Goal: Information Seeking & Learning: Compare options

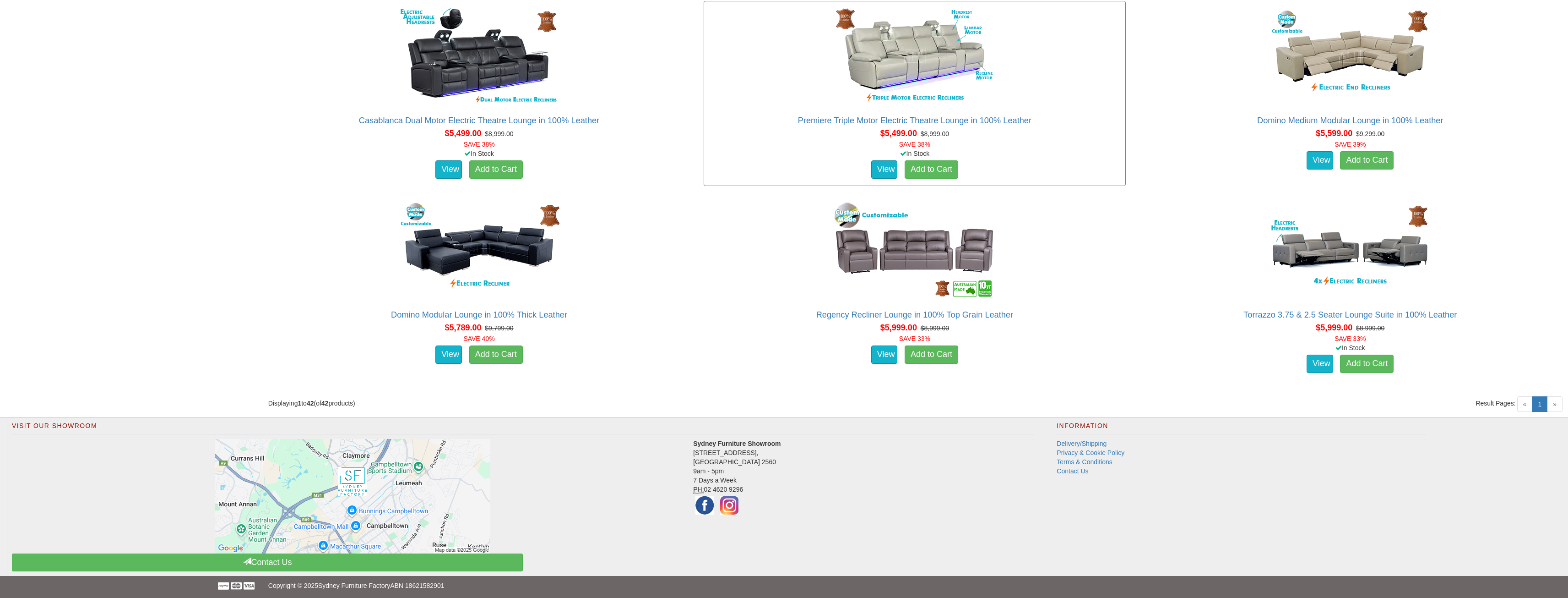
scroll to position [3038, 0]
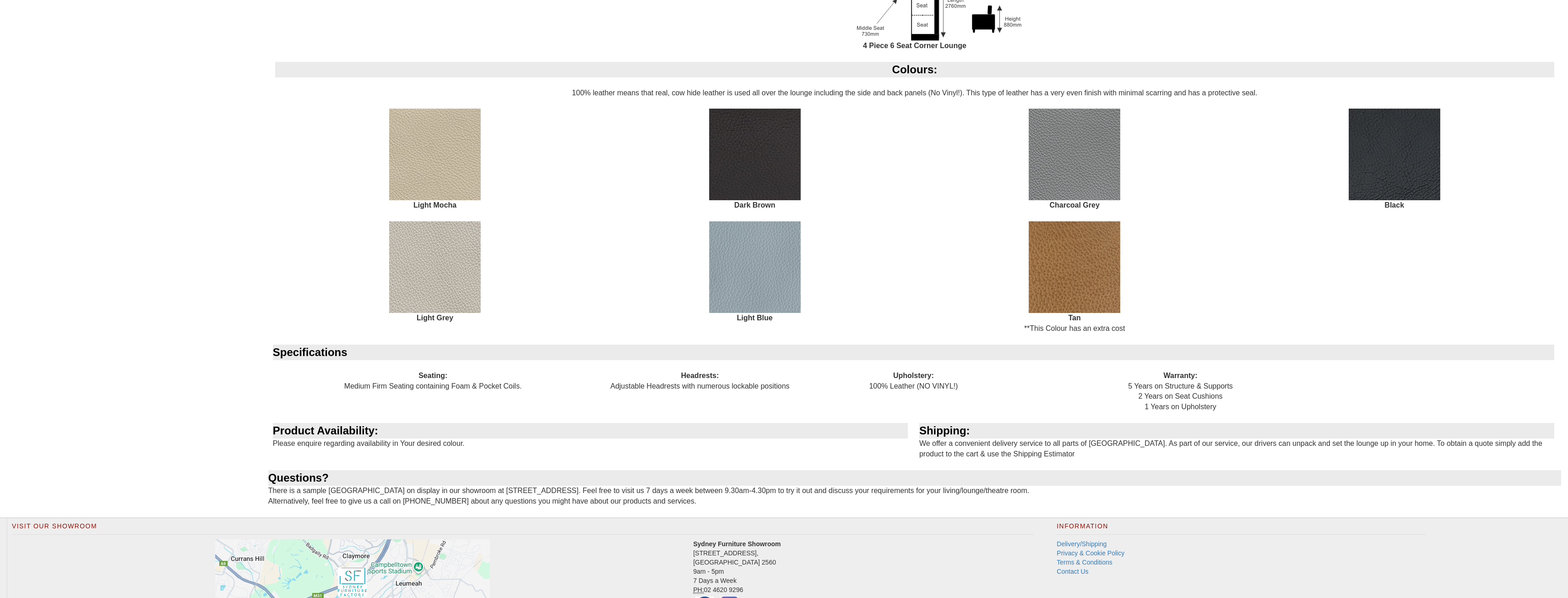
scroll to position [1081, 0]
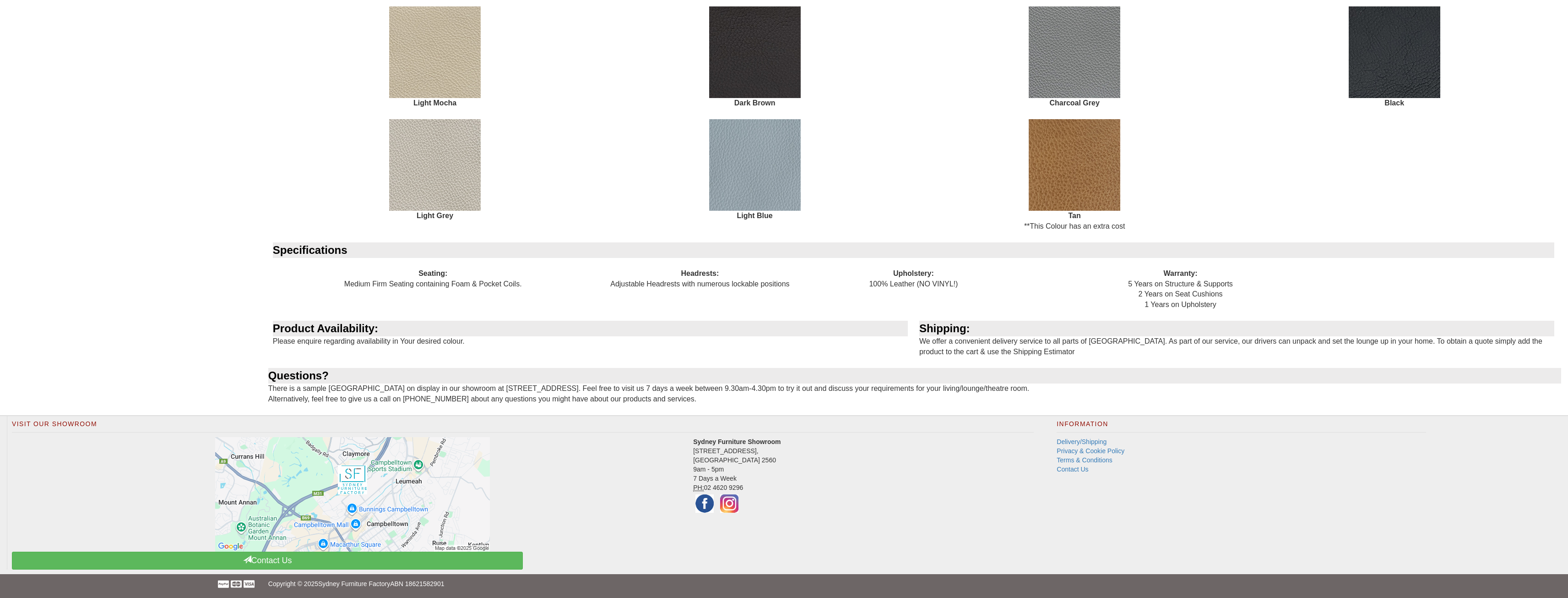
click at [745, 61] on img at bounding box center [755, 51] width 91 height 91
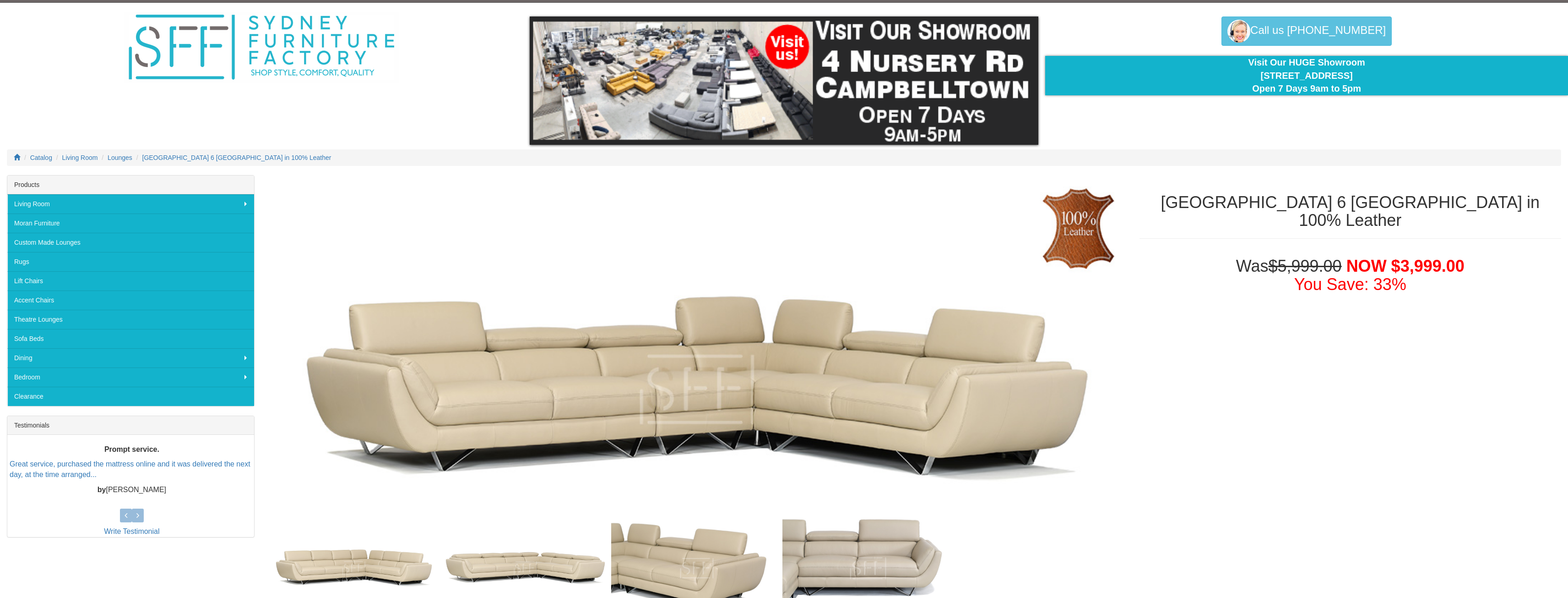
scroll to position [0, 0]
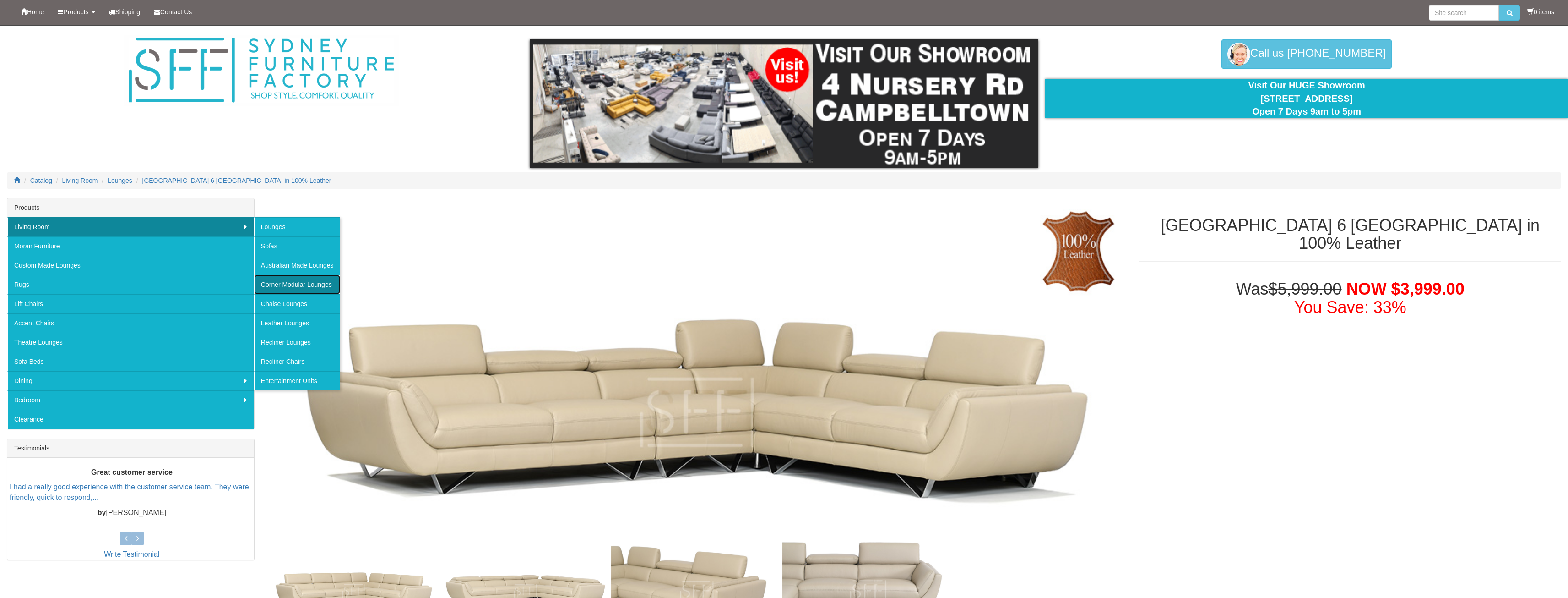
click at [297, 280] on link "Corner Modular Lounges" at bounding box center [297, 284] width 86 height 19
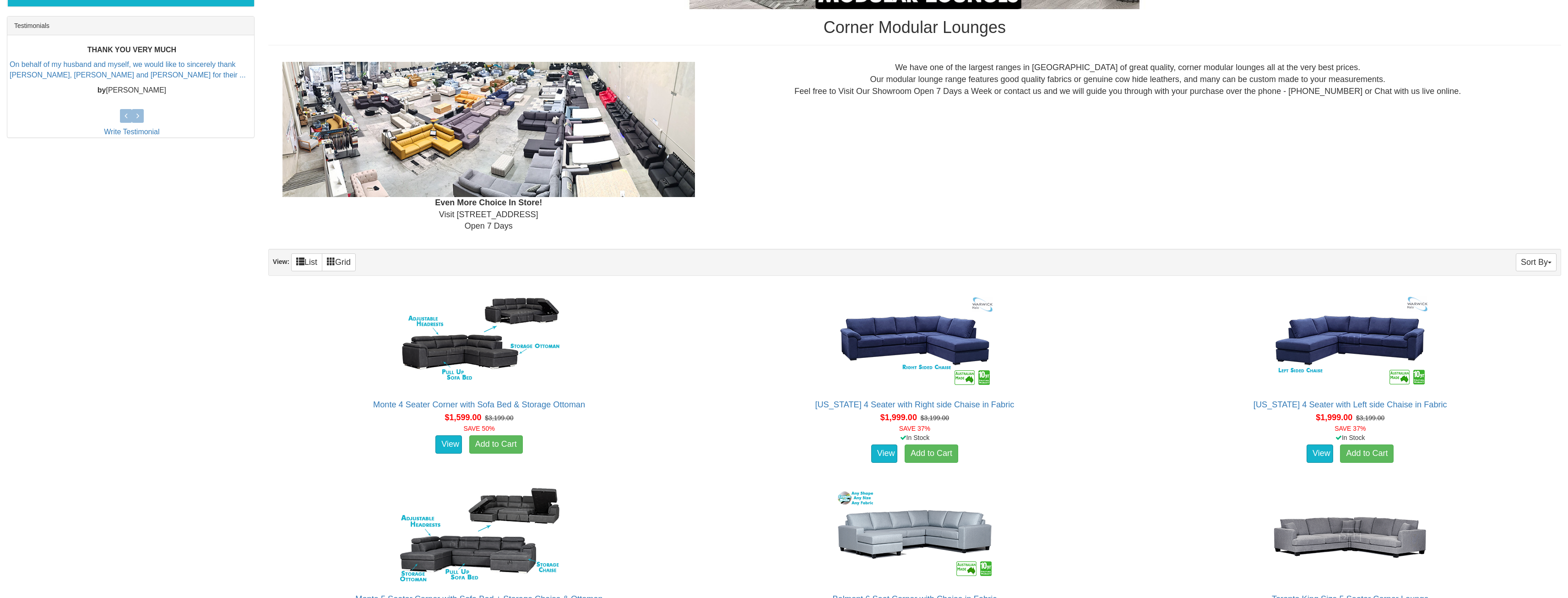
scroll to position [549, 0]
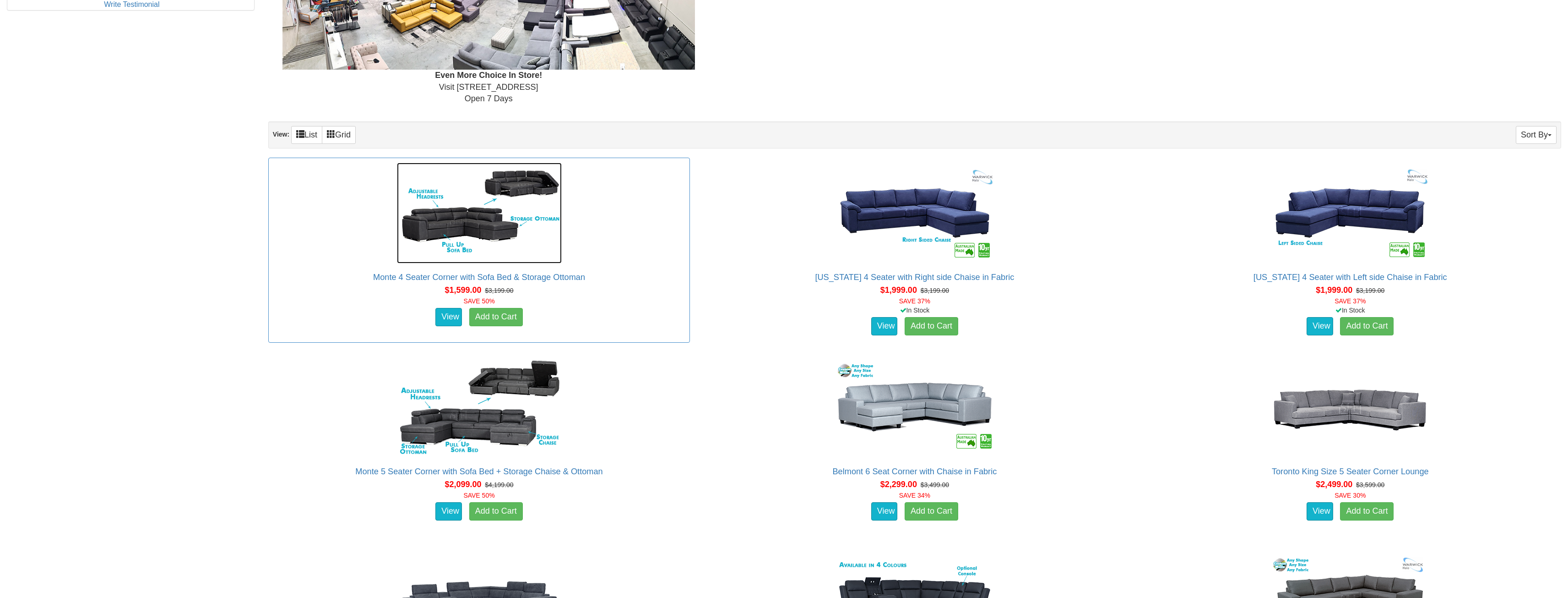
click at [439, 214] on img at bounding box center [479, 213] width 165 height 101
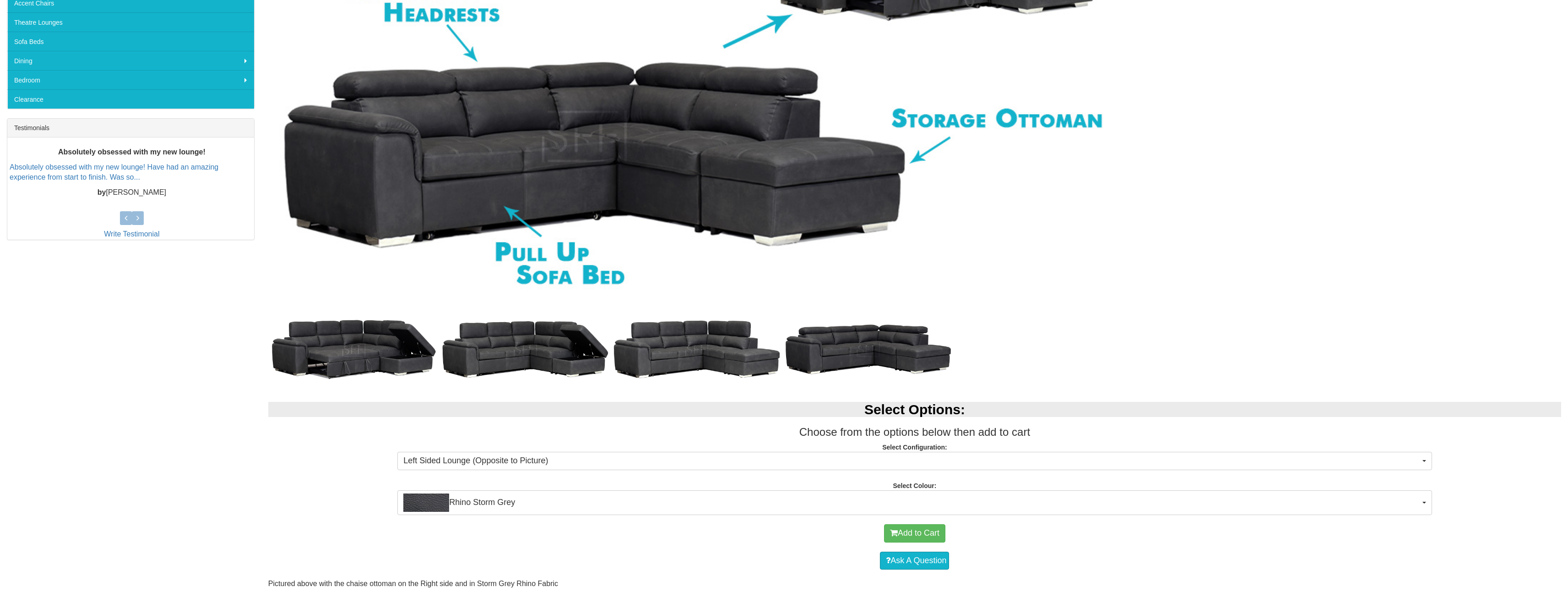
scroll to position [320, 0]
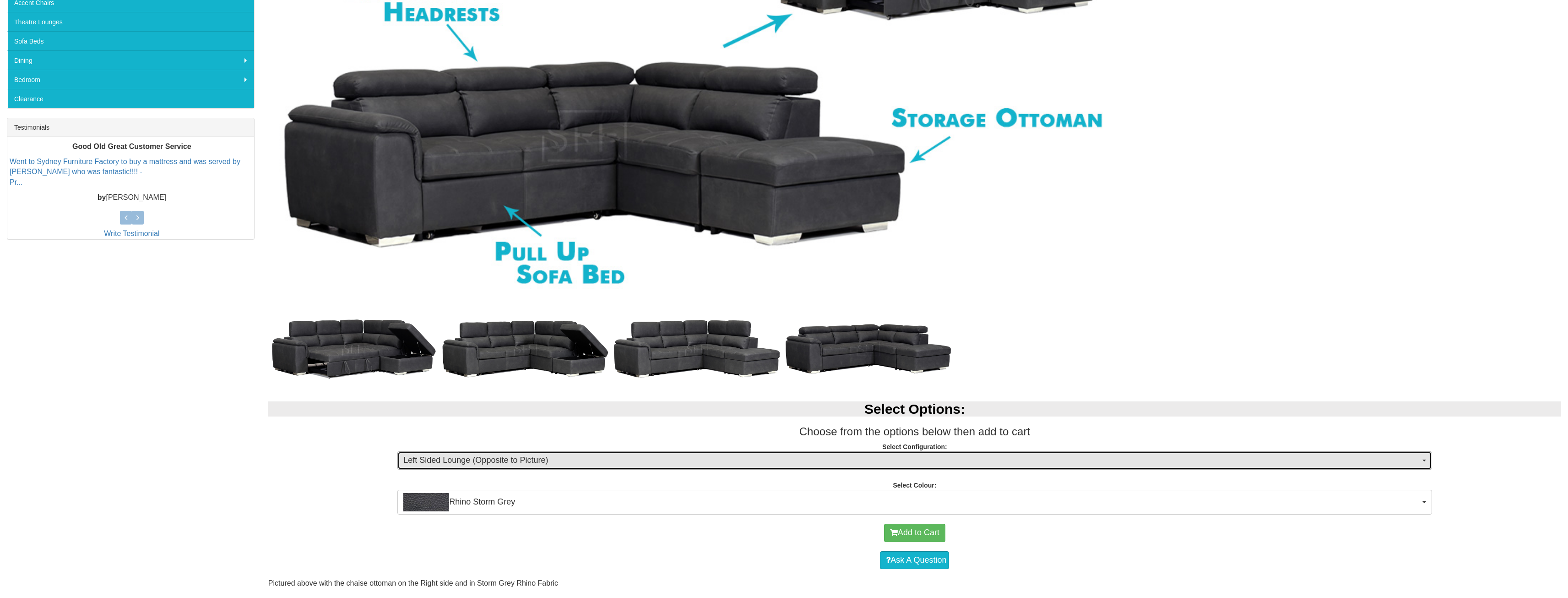
click at [591, 456] on span "Left Sided Lounge (Opposite to Picture)" at bounding box center [911, 461] width 1016 height 12
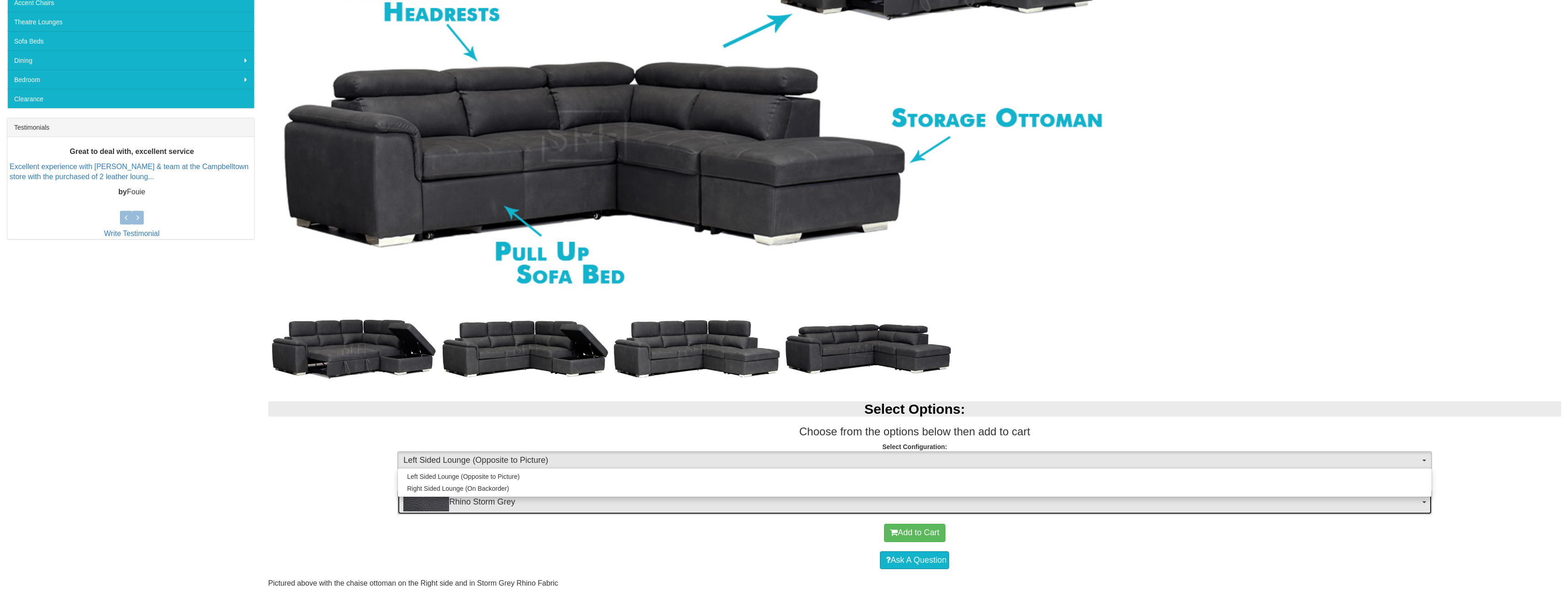
click at [1383, 503] on span "Rhino Storm Grey" at bounding box center [911, 502] width 1016 height 18
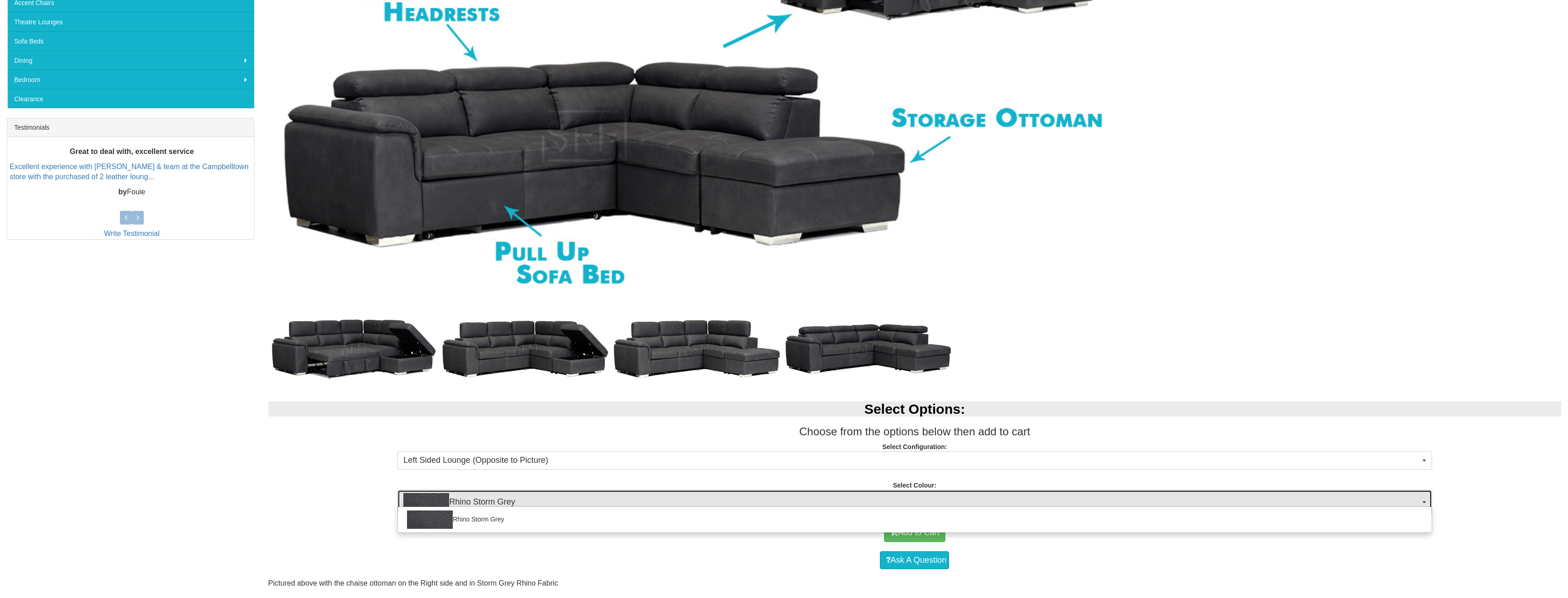
click at [1382, 503] on span "Rhino Storm Grey" at bounding box center [911, 502] width 1016 height 18
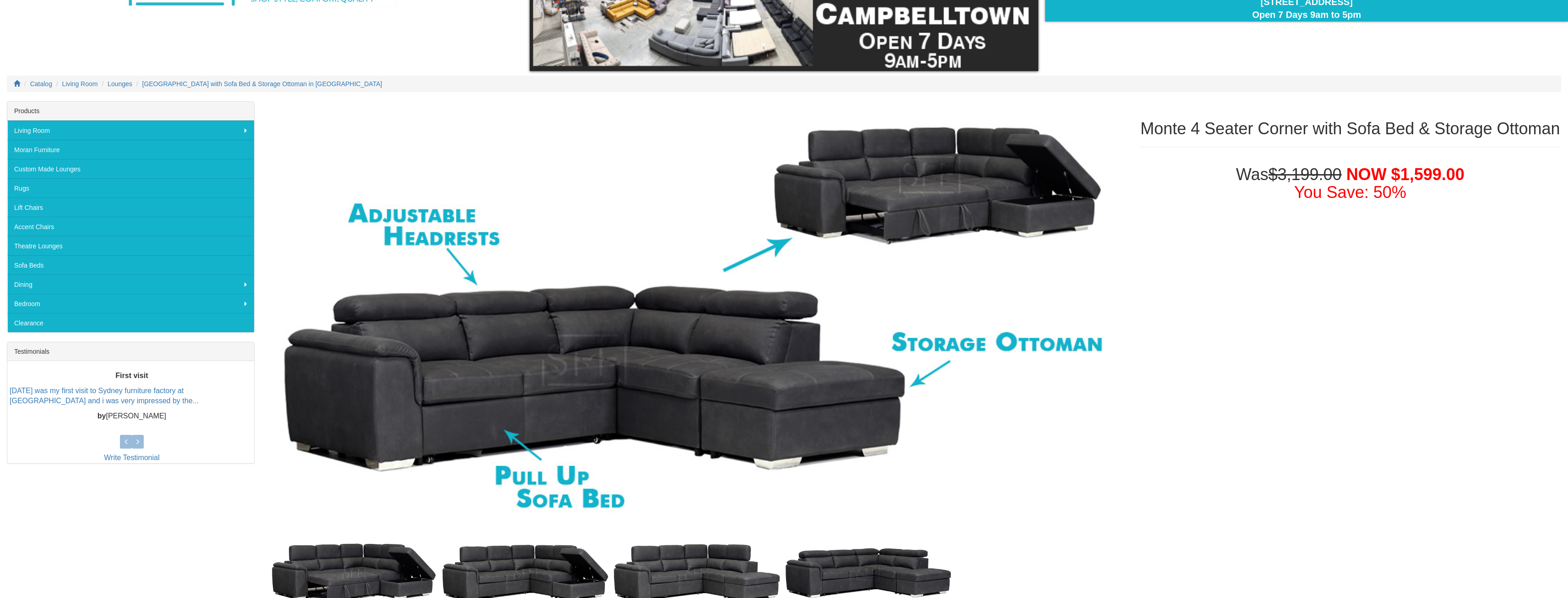
scroll to position [91, 0]
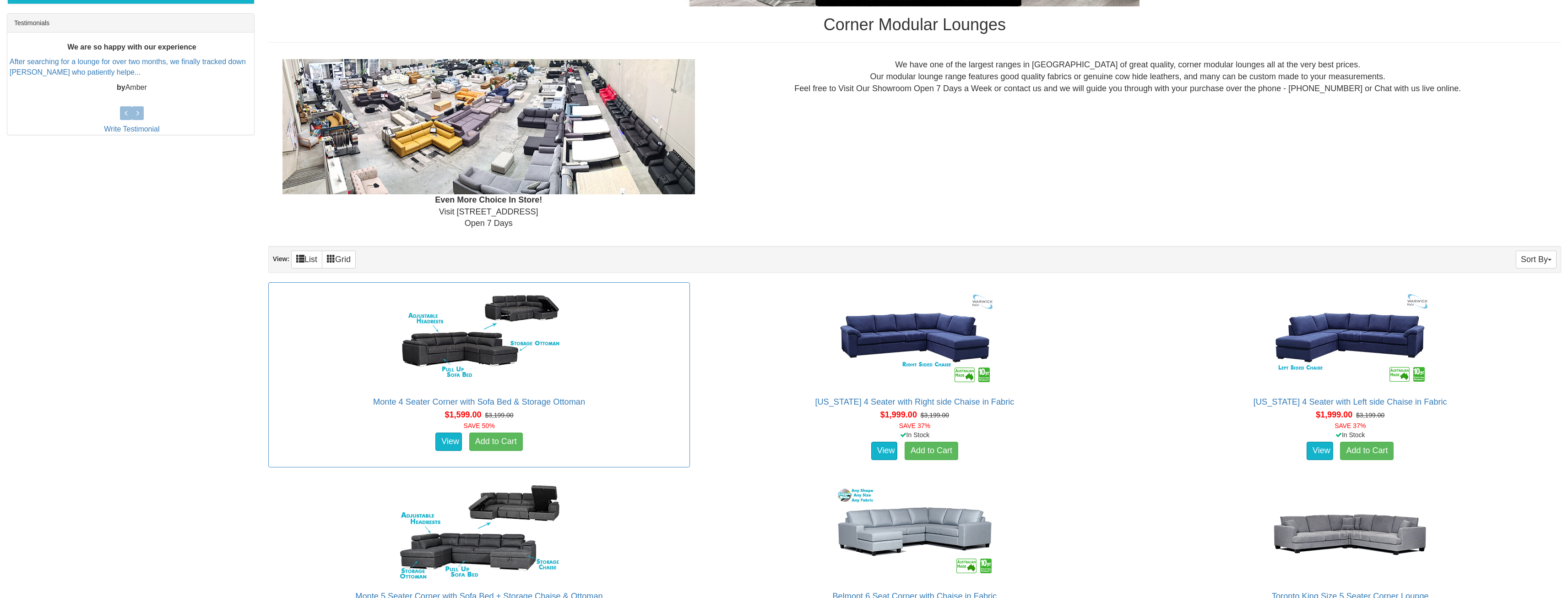
scroll to position [452, 0]
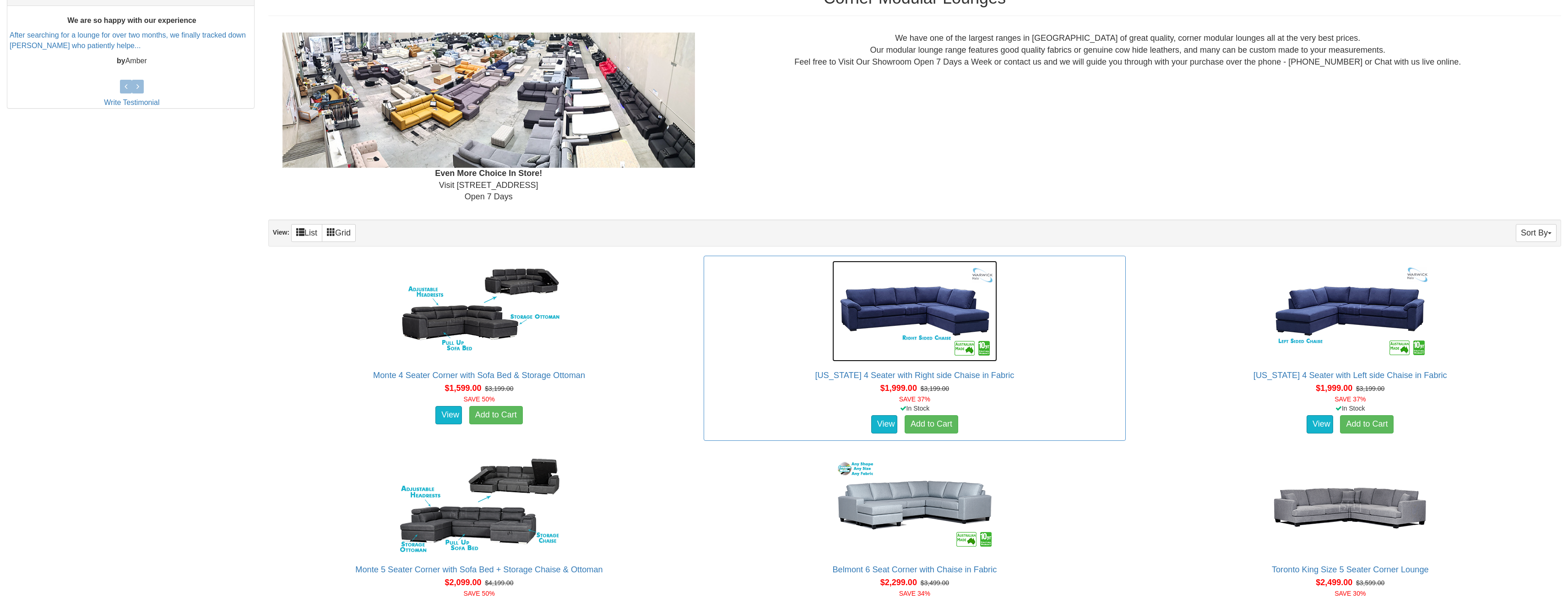
click at [875, 301] on img at bounding box center [914, 311] width 165 height 101
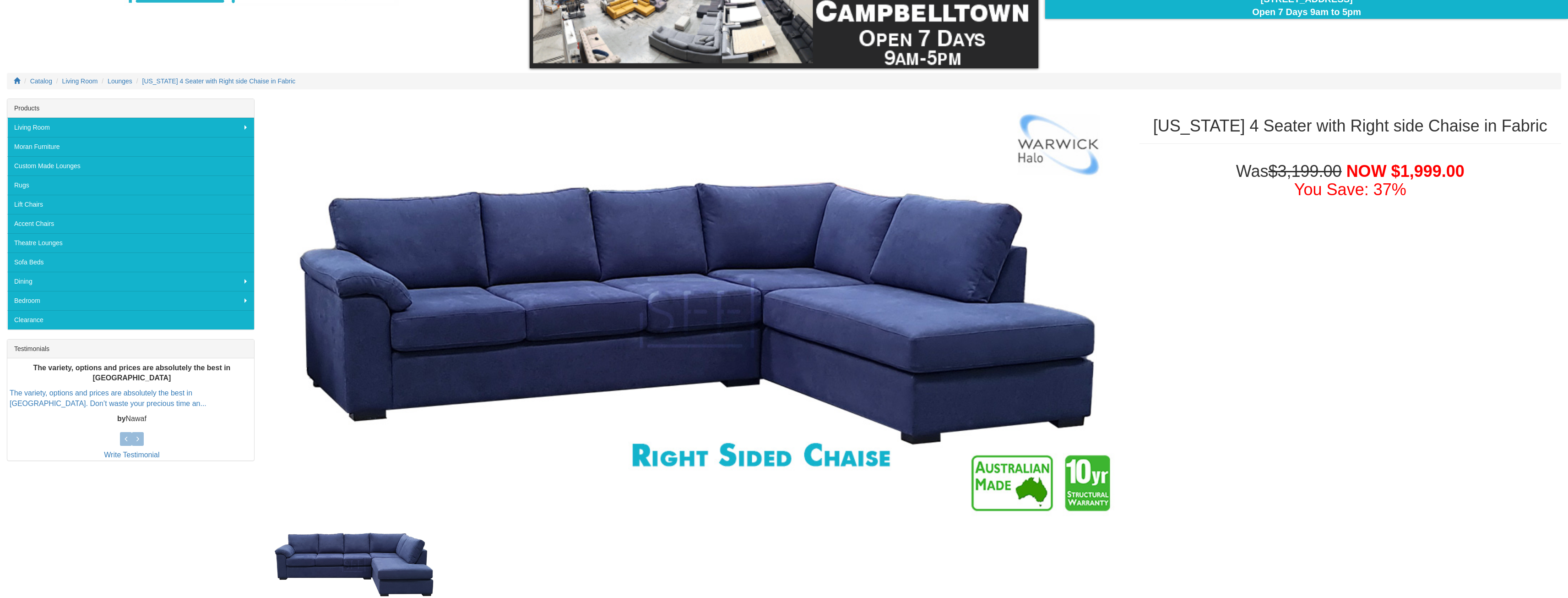
scroll to position [137, 0]
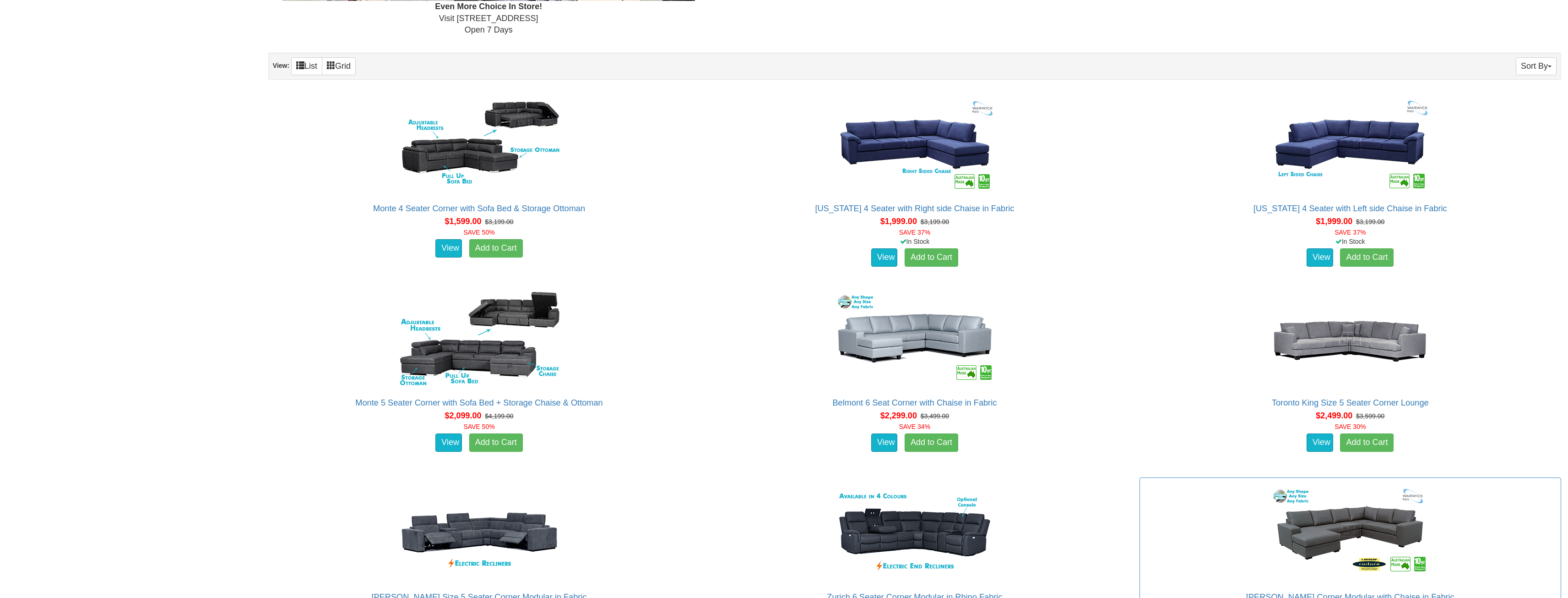
scroll to position [635, 0]
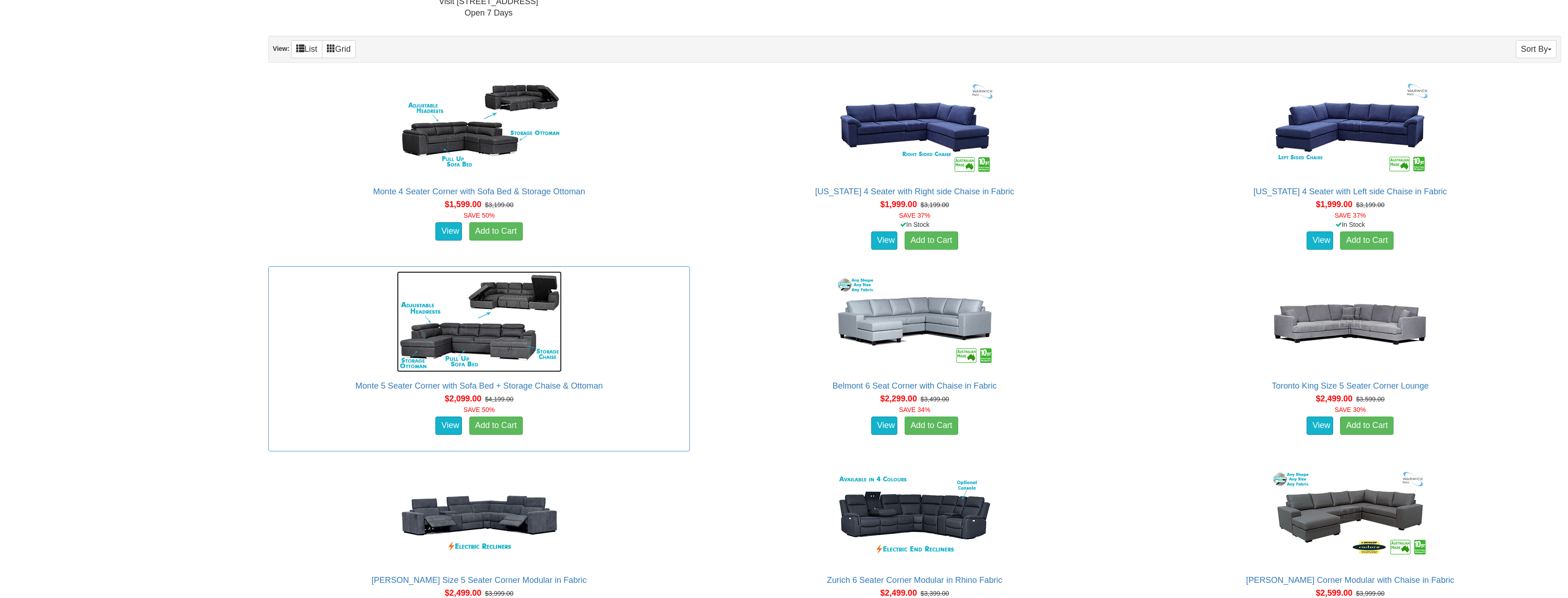
click at [485, 351] on img at bounding box center [479, 321] width 165 height 101
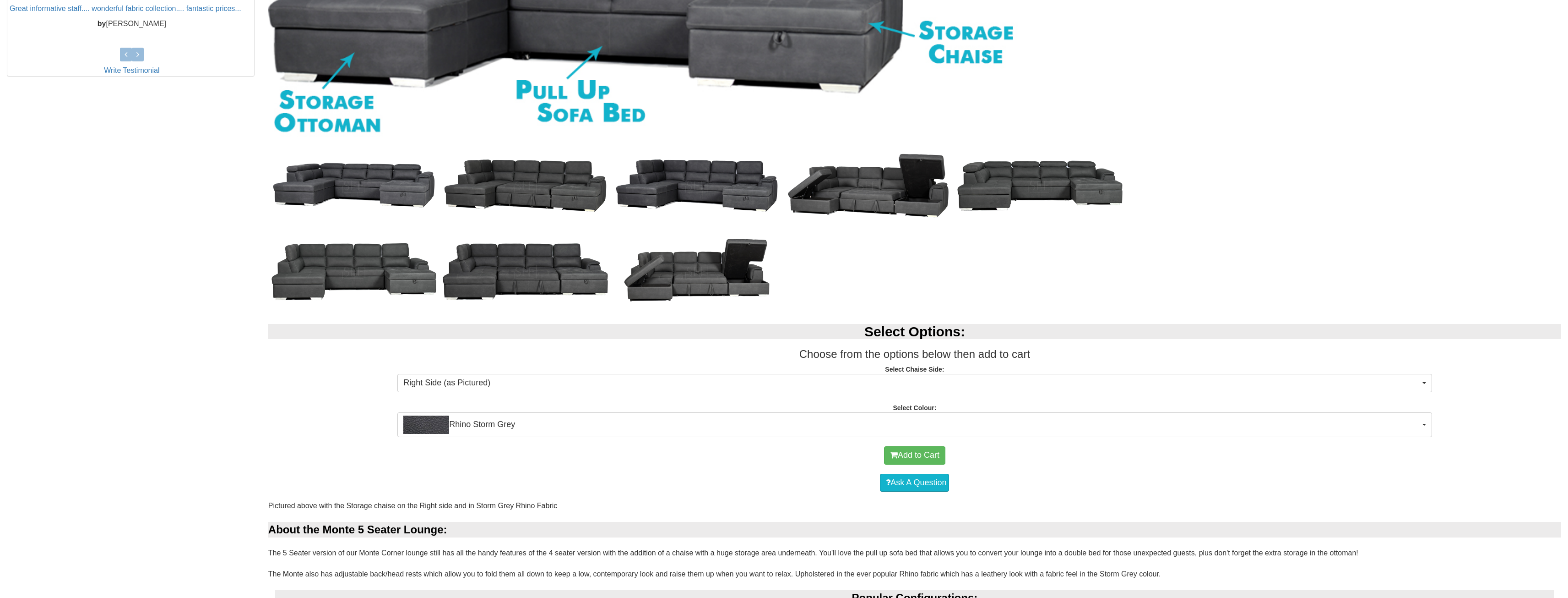
scroll to position [595, 0]
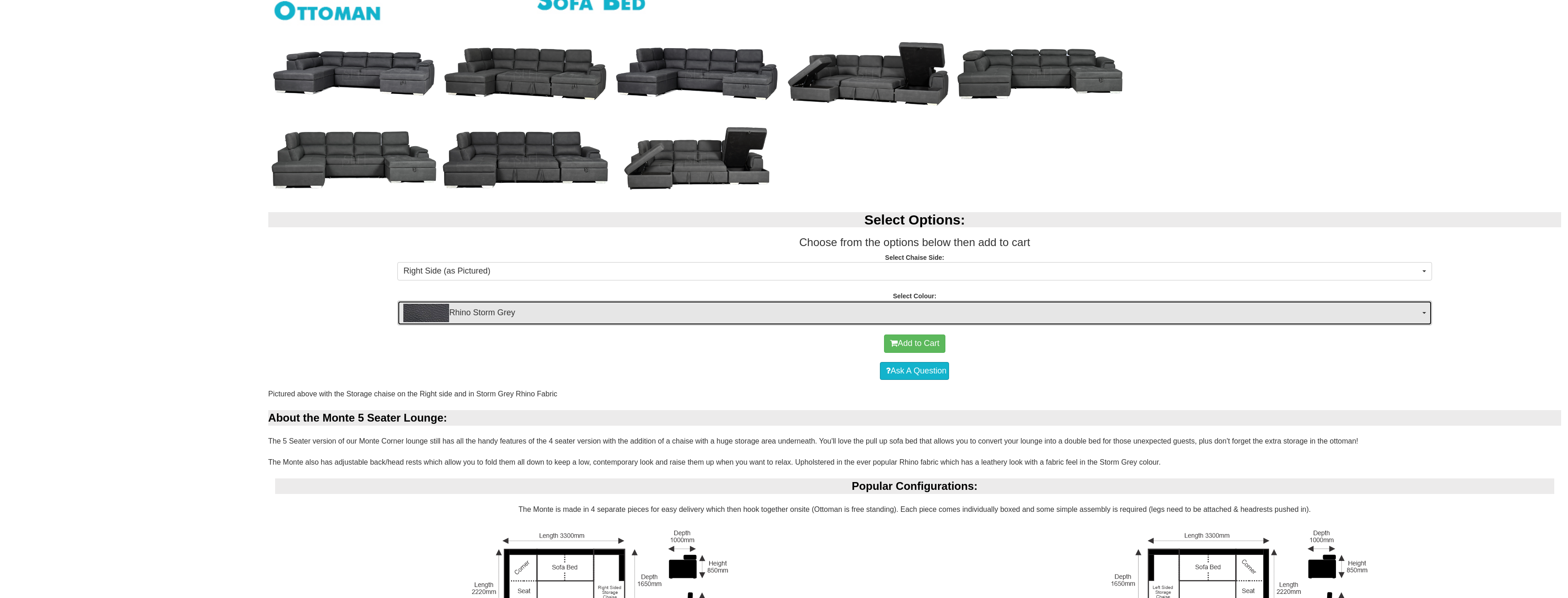
click at [1089, 316] on span "Rhino Storm Grey" at bounding box center [911, 312] width 1016 height 18
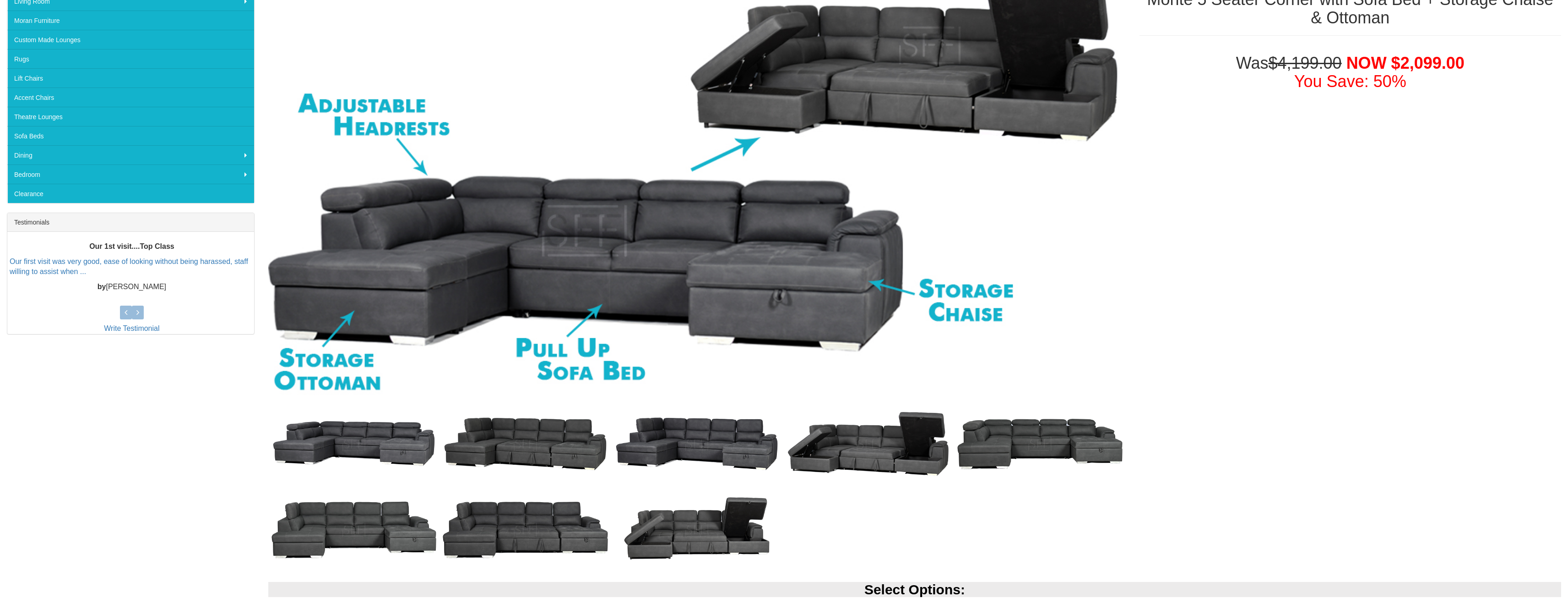
scroll to position [229, 0]
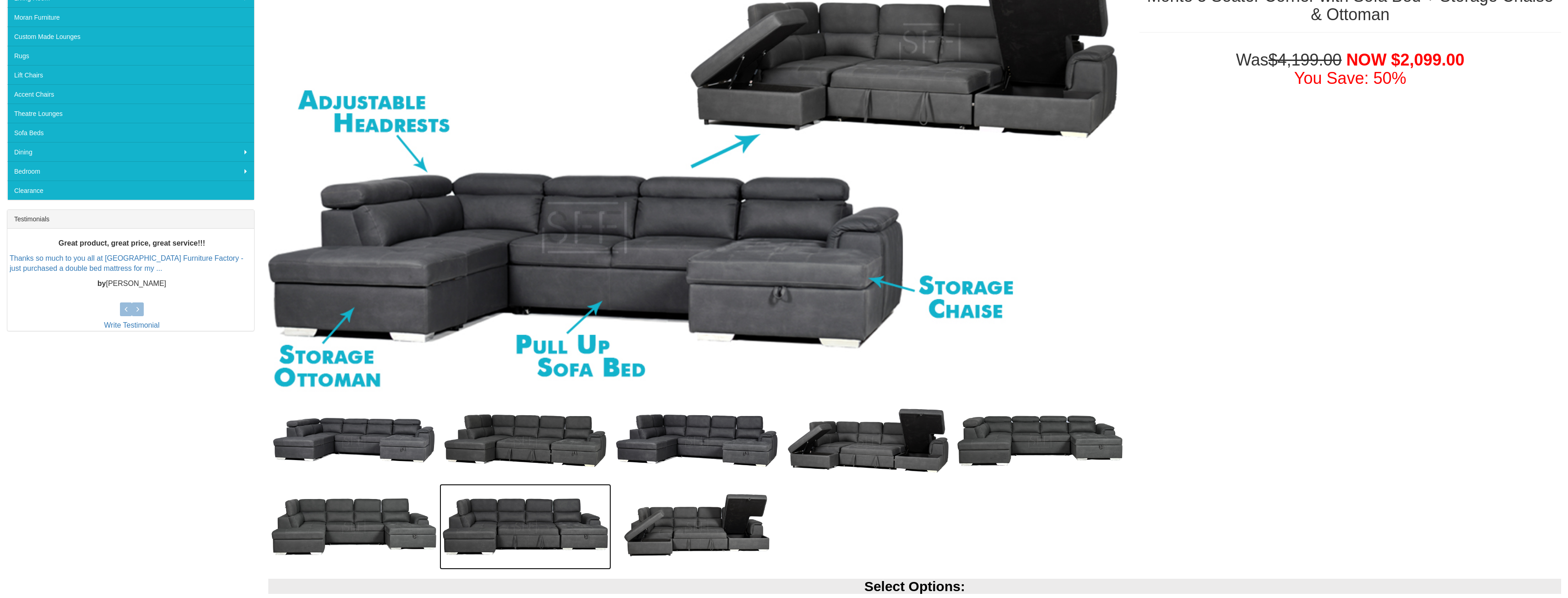
click at [563, 524] on img at bounding box center [525, 526] width 172 height 85
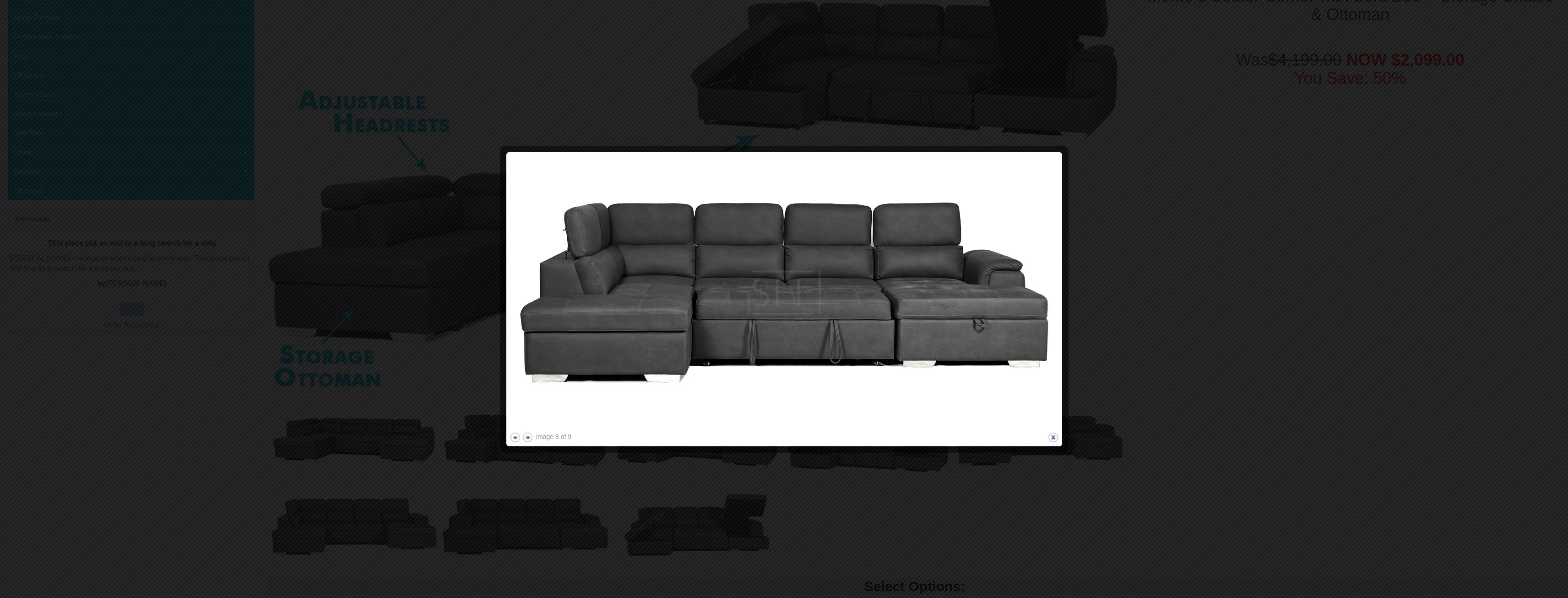
click at [1051, 436] on button "close" at bounding box center [1053, 437] width 12 height 12
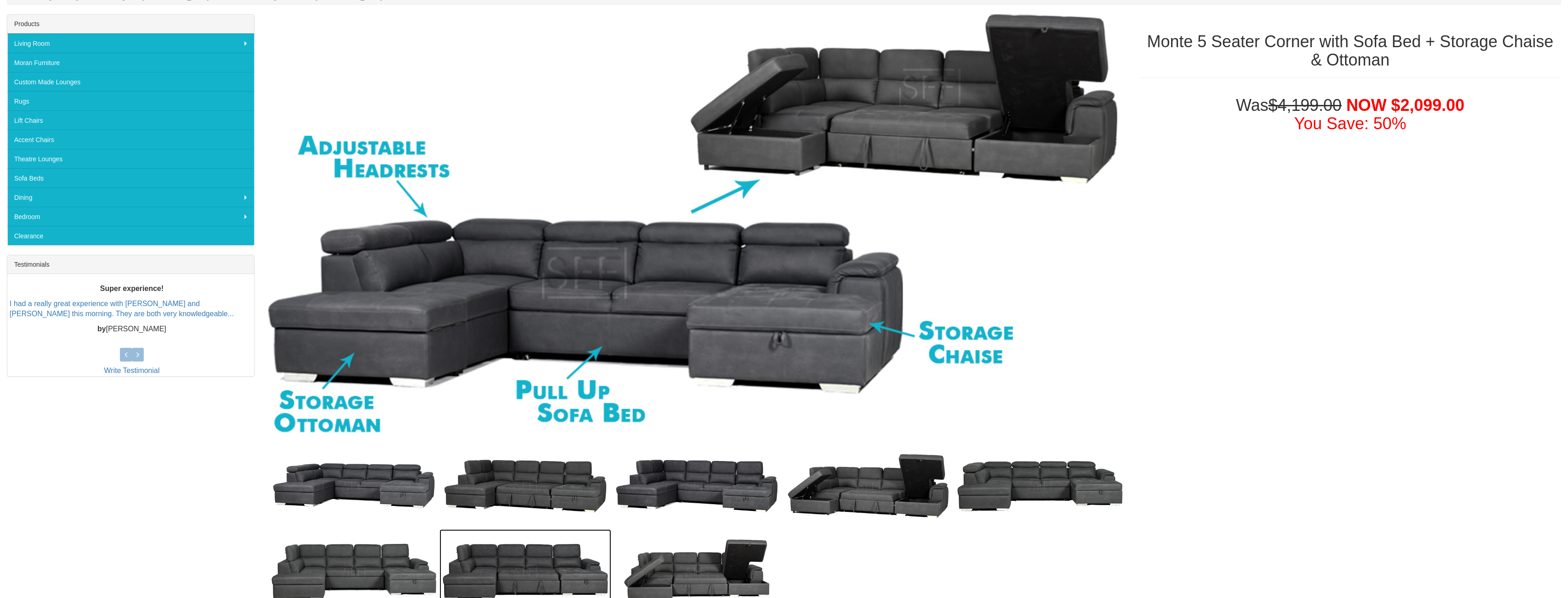
scroll to position [91, 0]
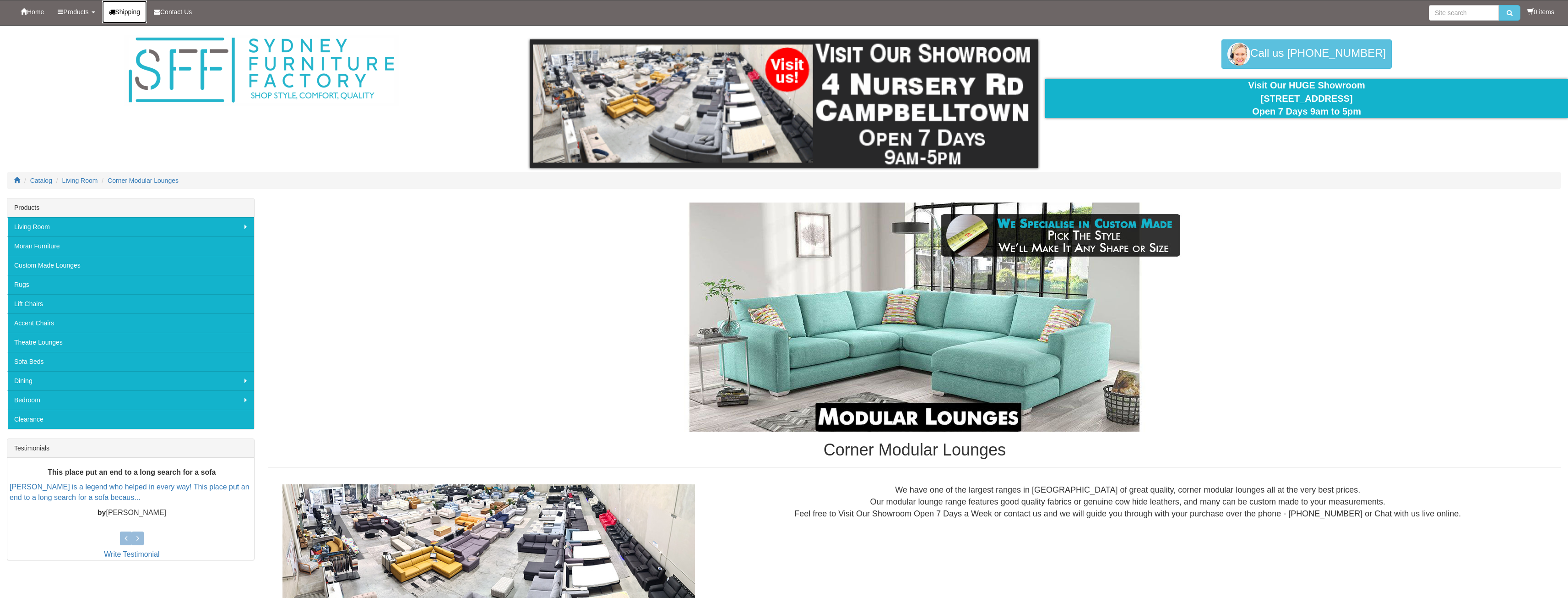
click at [137, 8] on span "Shipping" at bounding box center [127, 12] width 25 height 7
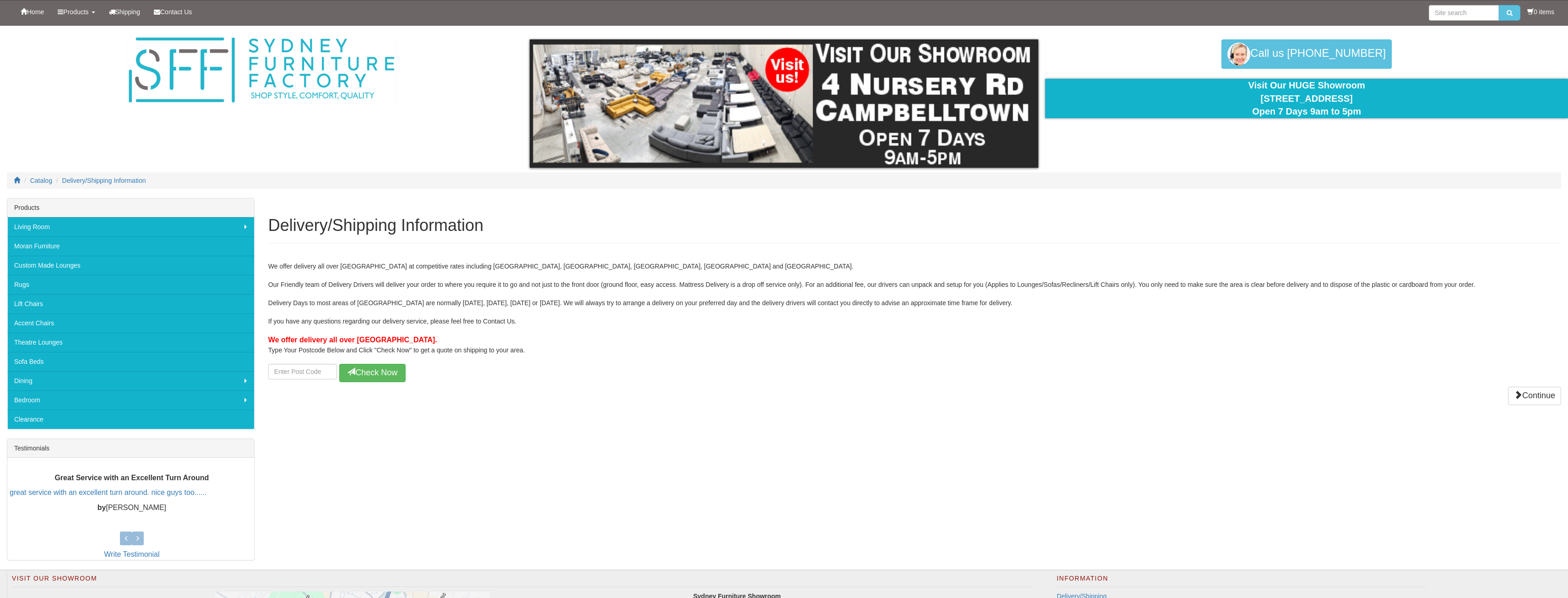
scroll to position [18, 0]
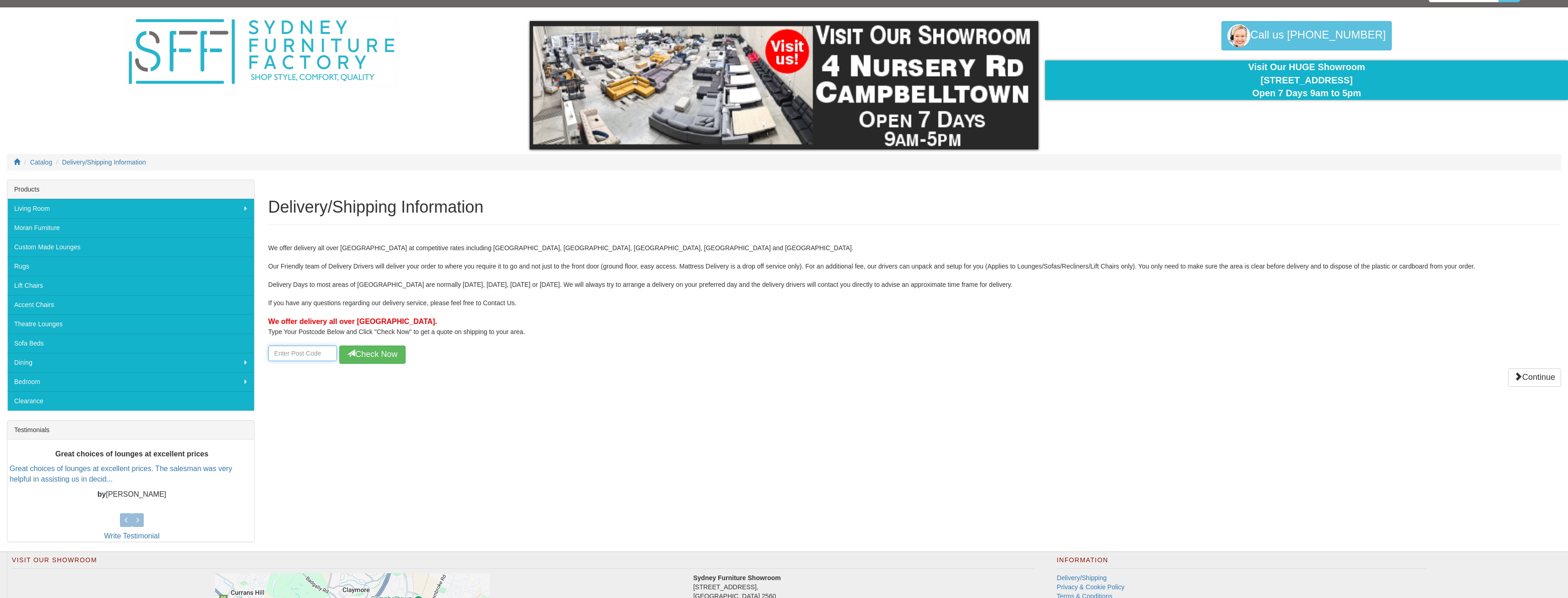
click at [311, 358] on input "number" at bounding box center [302, 353] width 68 height 16
type input "2536"
click at [366, 350] on button "Check Now" at bounding box center [372, 354] width 66 height 18
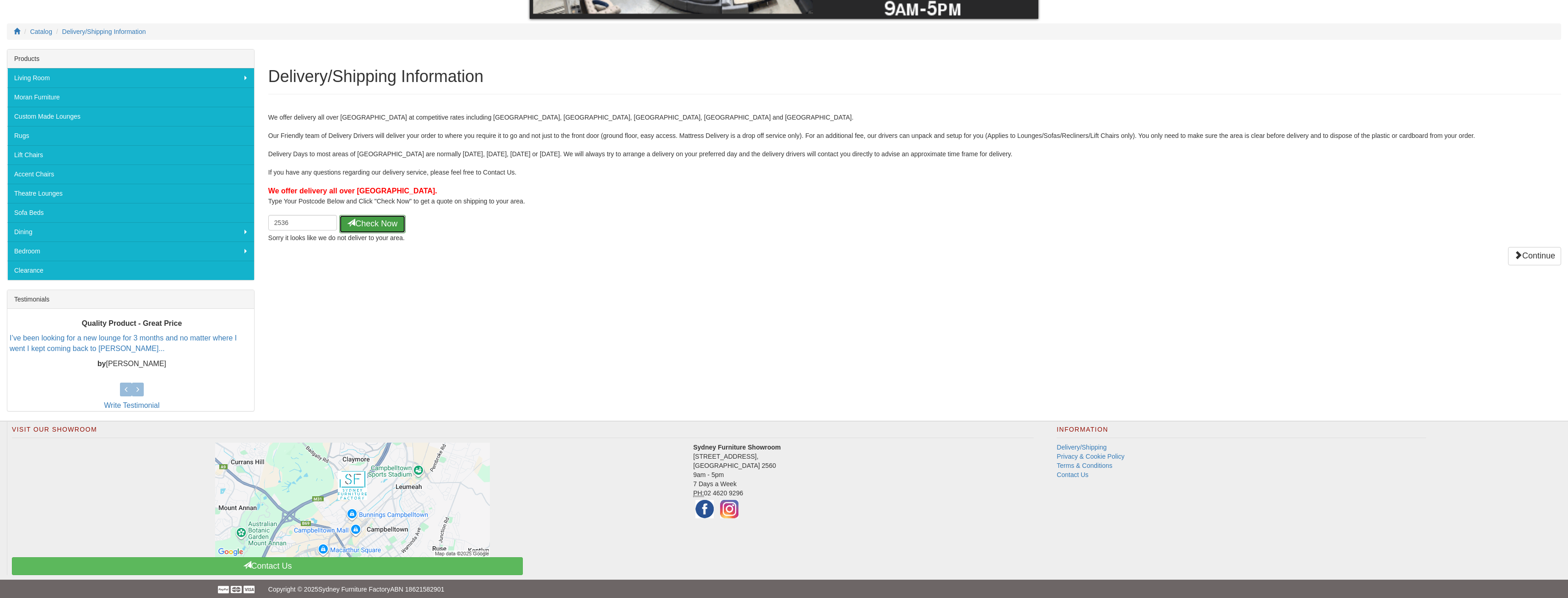
scroll to position [154, 0]
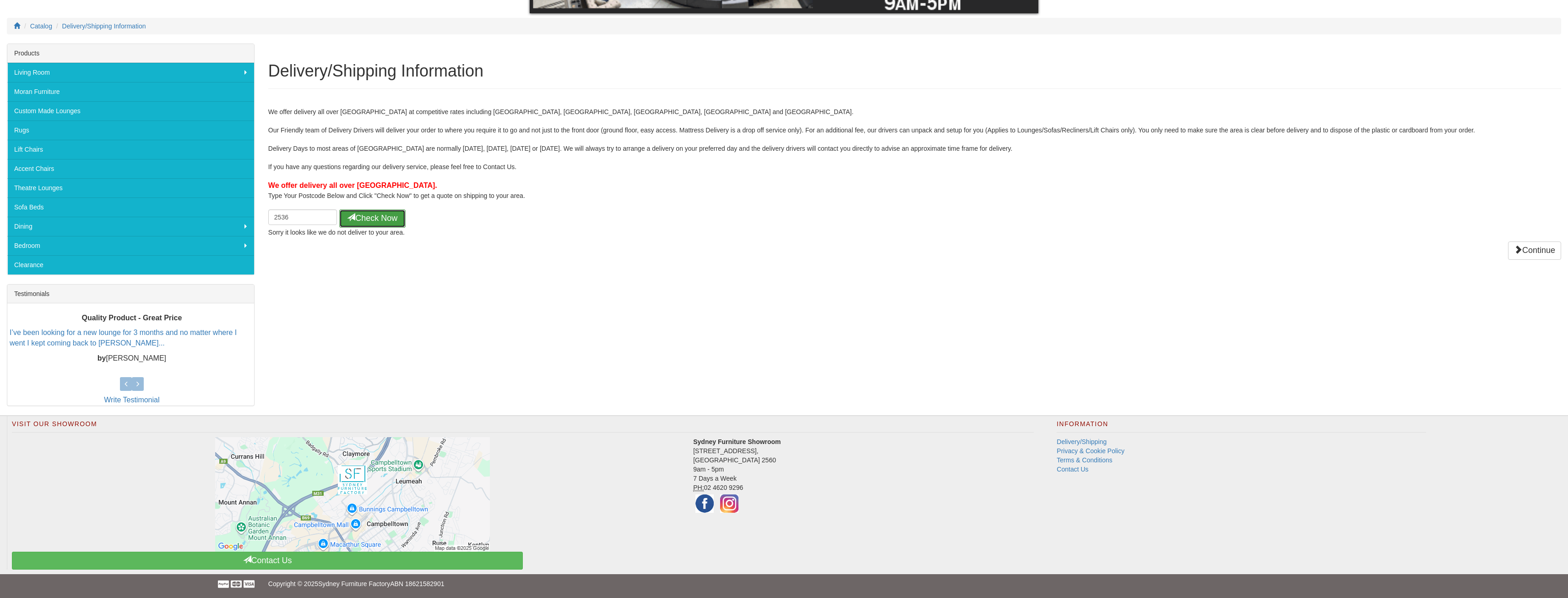
click at [362, 216] on button "Check Now" at bounding box center [372, 218] width 66 height 18
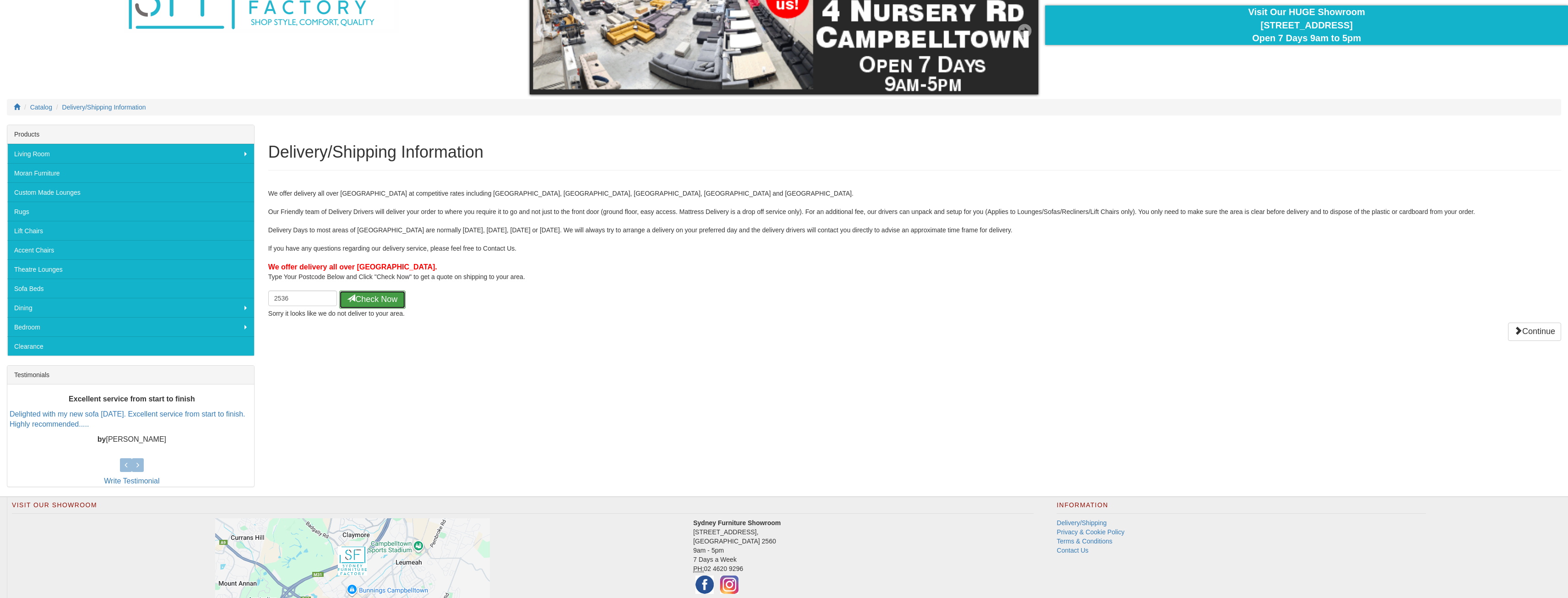
scroll to position [0, 0]
